Goal: Find specific page/section: Find specific page/section

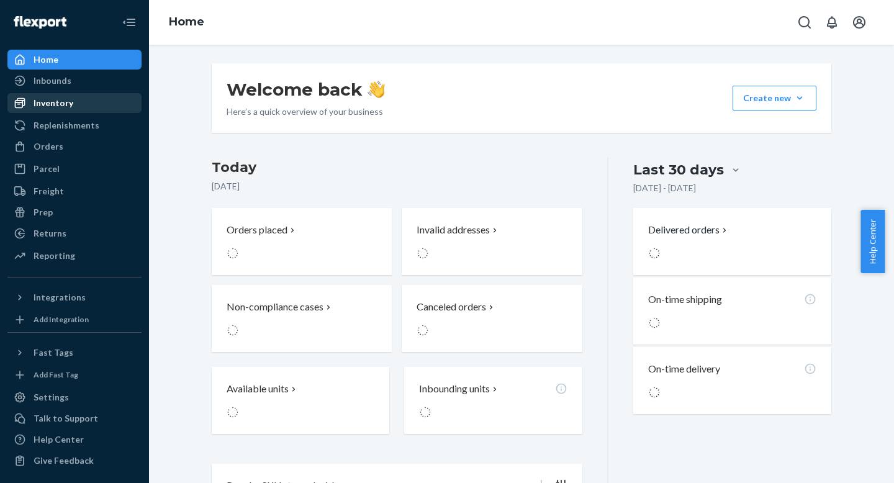
click at [62, 102] on div "Inventory" at bounding box center [54, 103] width 40 height 12
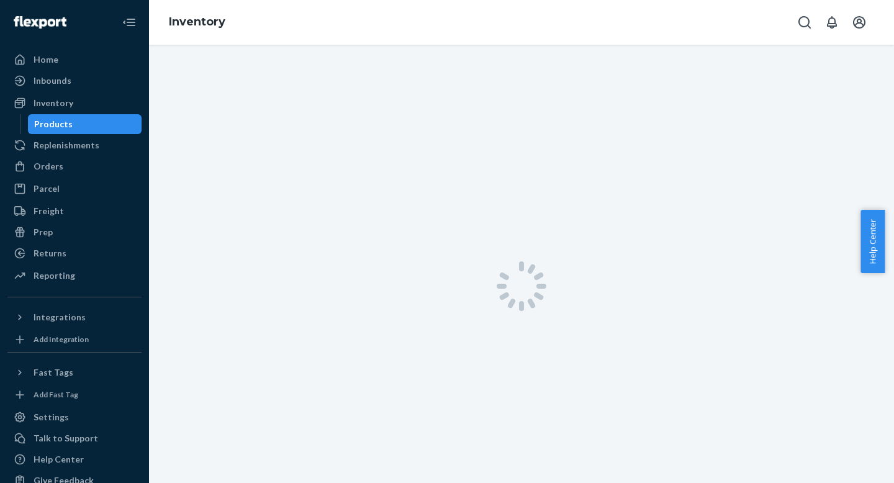
click at [435, 11] on div "Inventory" at bounding box center [521, 22] width 745 height 45
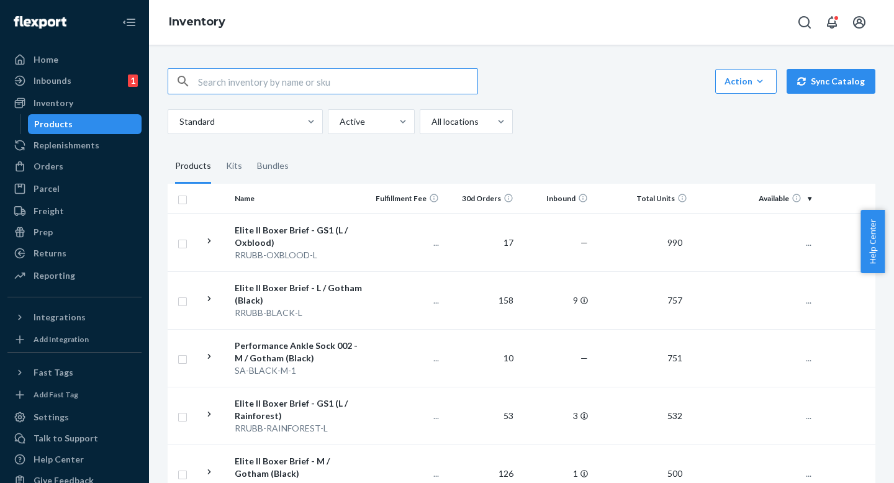
click at [397, 92] on input "text" at bounding box center [337, 81] width 279 height 25
type input "SRCN-BRIGHTNAVY-M"
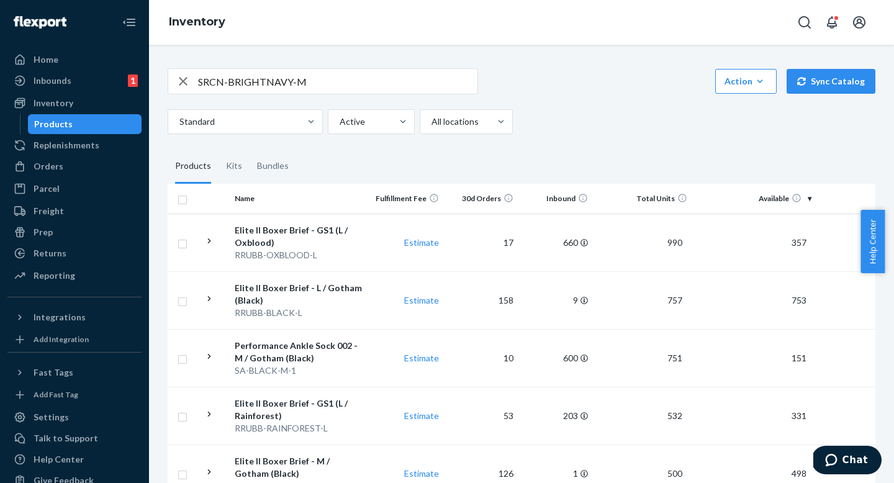
click at [577, 89] on div "SRCN-BRIGHTNAVY-M Action Create product Create kit or bundle Bulk create produc…" at bounding box center [522, 81] width 708 height 26
click at [426, 91] on input "SRCN-BRIGHTNAVY-M" at bounding box center [337, 81] width 279 height 25
